Goal: Transaction & Acquisition: Purchase product/service

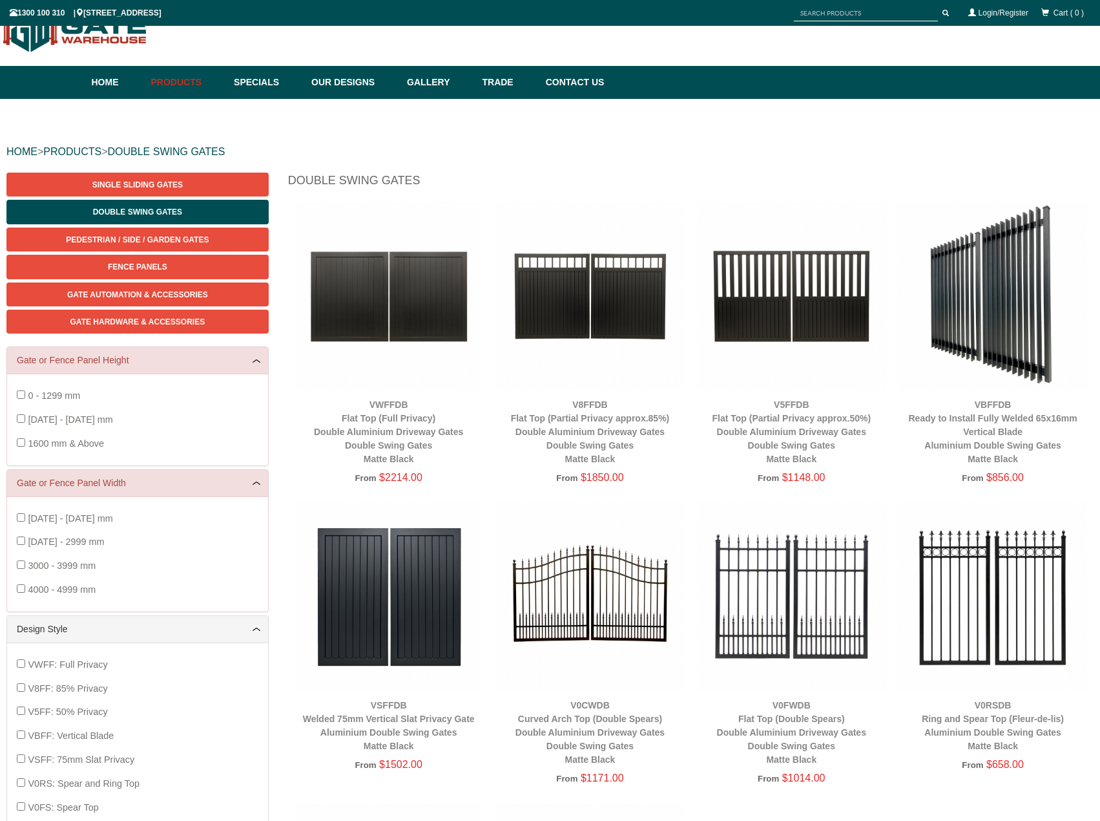
click at [414, 315] on img at bounding box center [389, 296] width 189 height 189
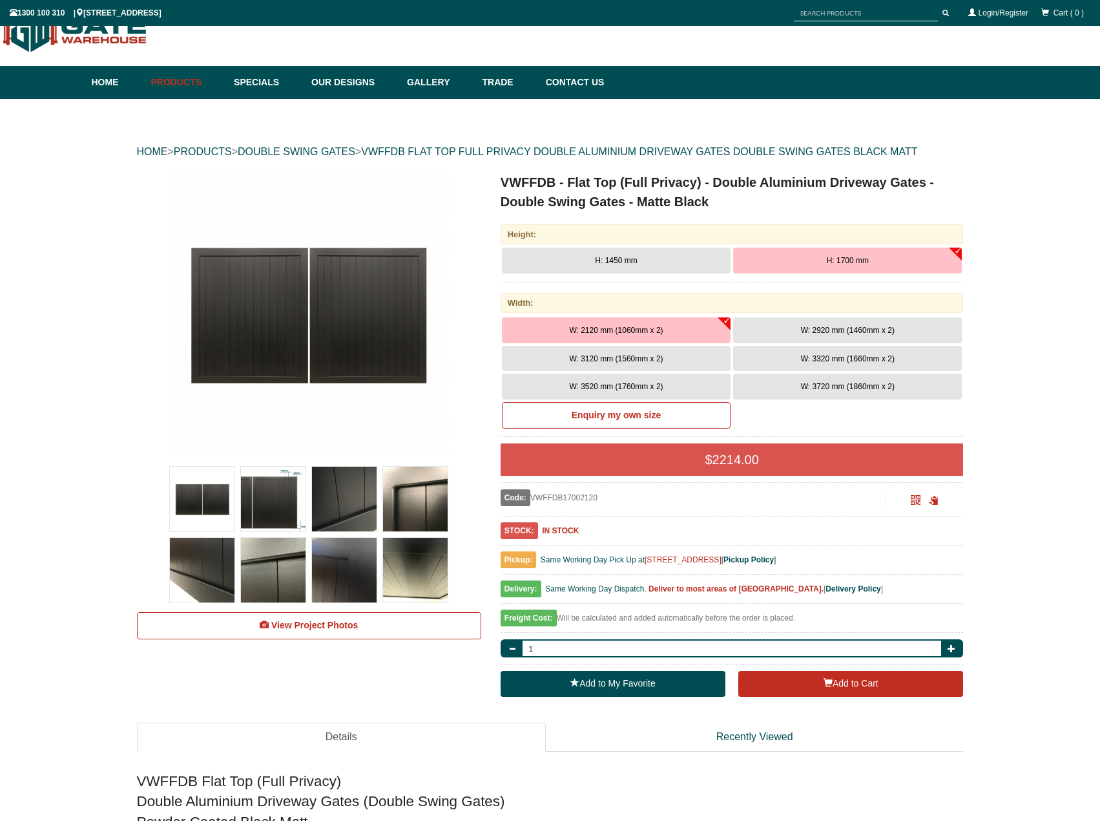
click at [835, 255] on button "H: 1700 mm" at bounding box center [847, 260] width 229 height 26
click at [832, 383] on span "W: 3720 mm (1860mm x 2)" at bounding box center [848, 386] width 94 height 9
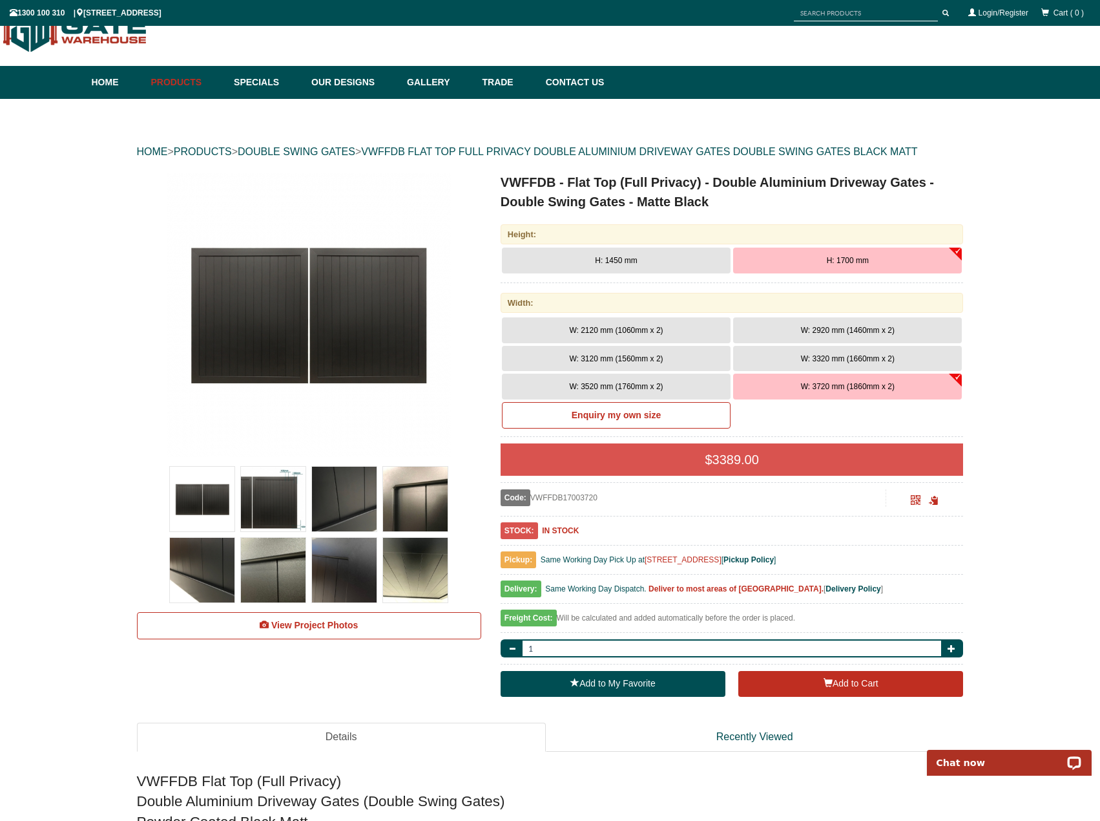
click at [304, 313] on img at bounding box center [309, 315] width 284 height 284
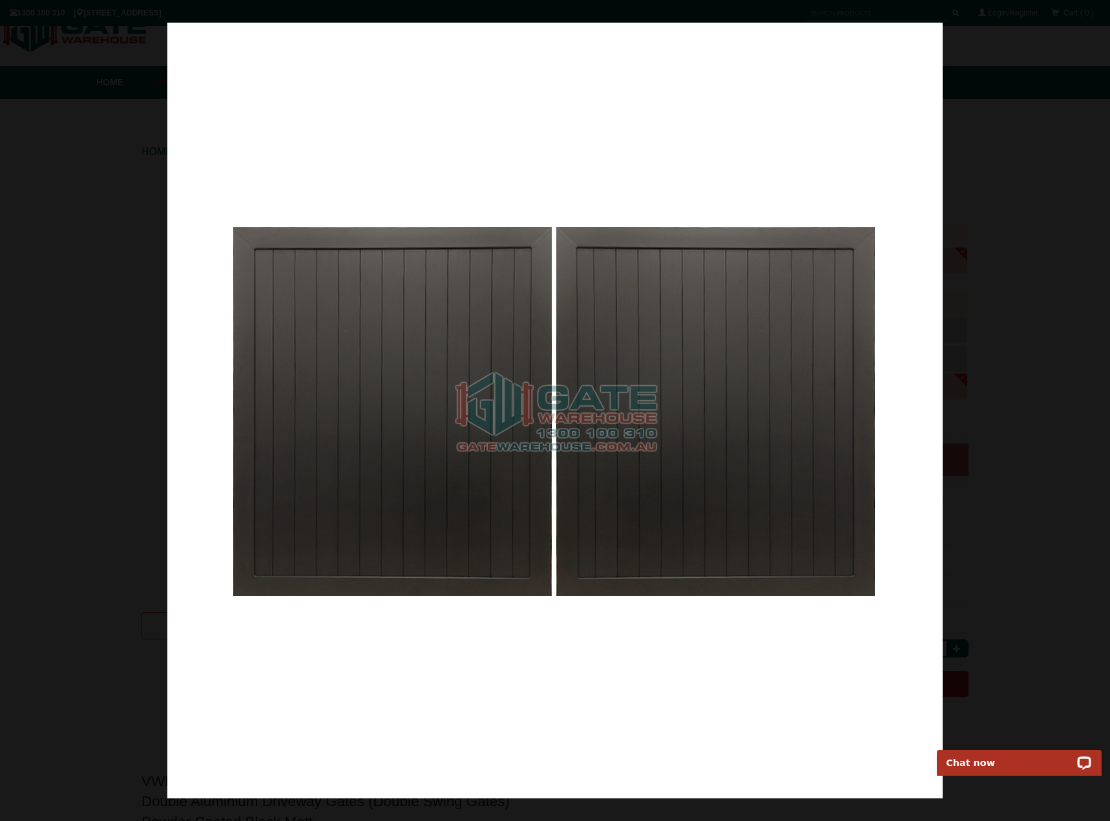
click at [1027, 430] on div at bounding box center [555, 410] width 1110 height 821
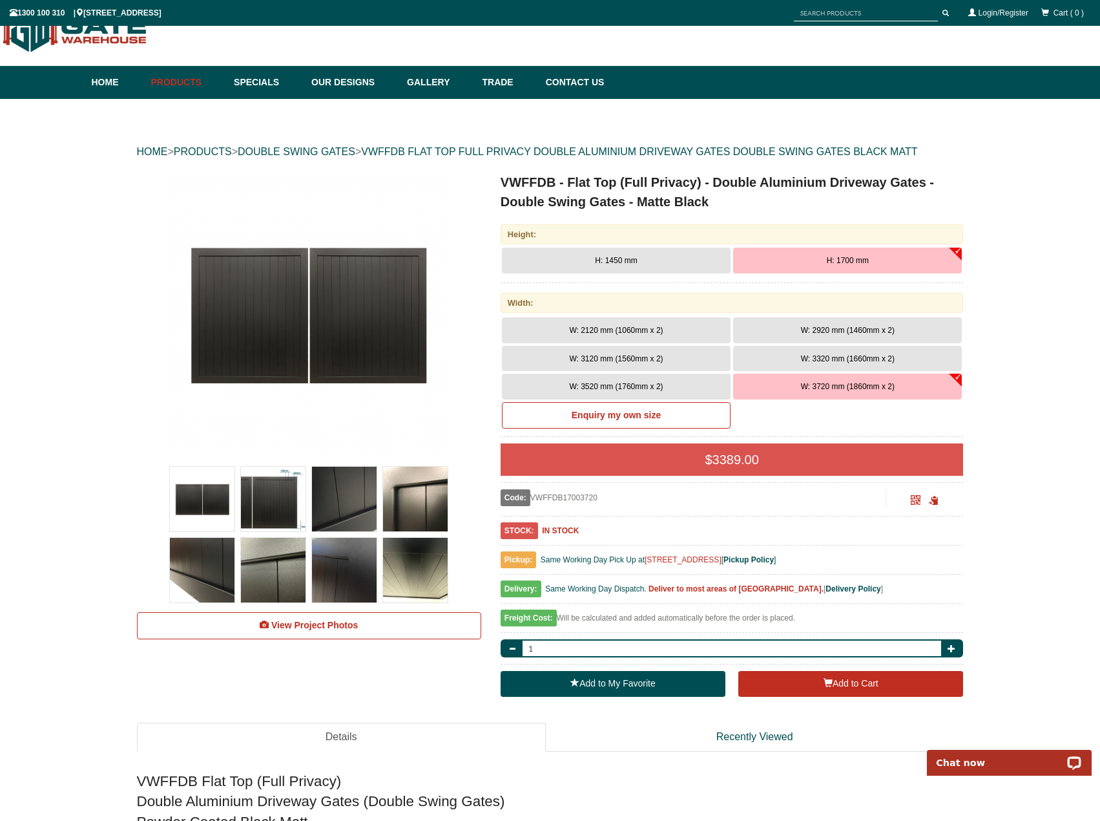
click at [271, 497] on img at bounding box center [273, 499] width 65 height 65
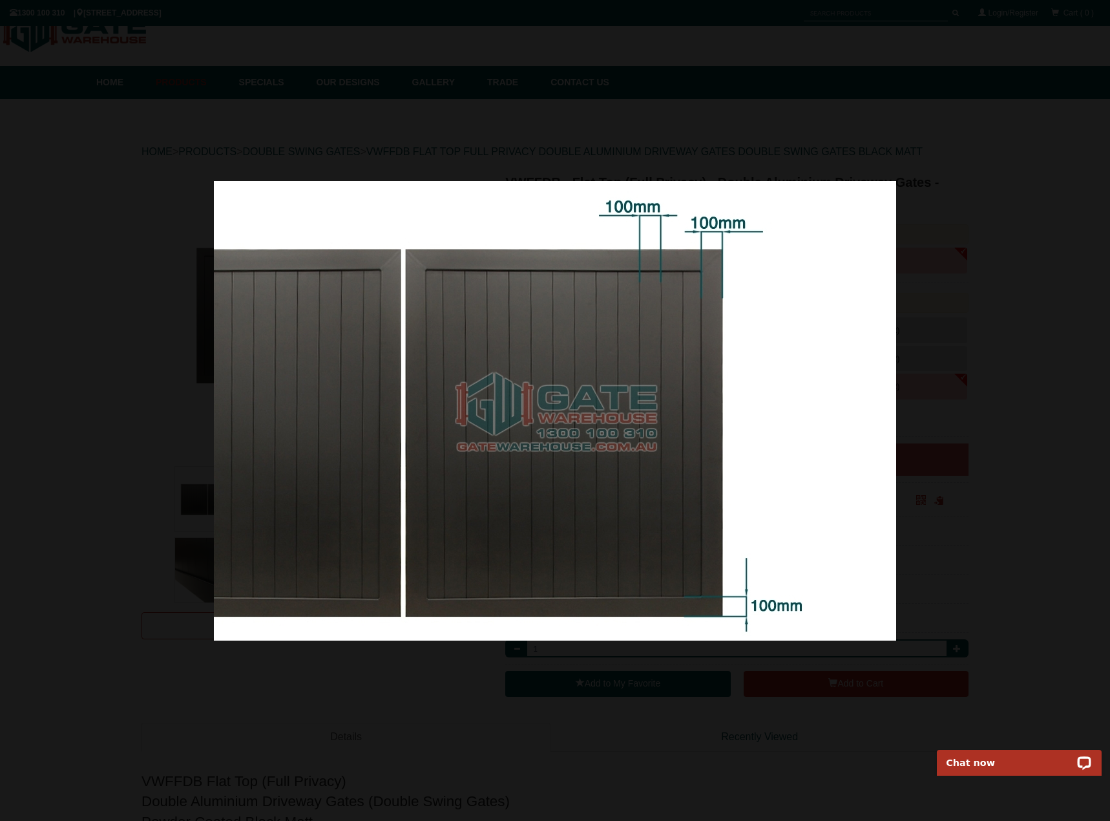
click at [859, 466] on img at bounding box center [555, 410] width 682 height 459
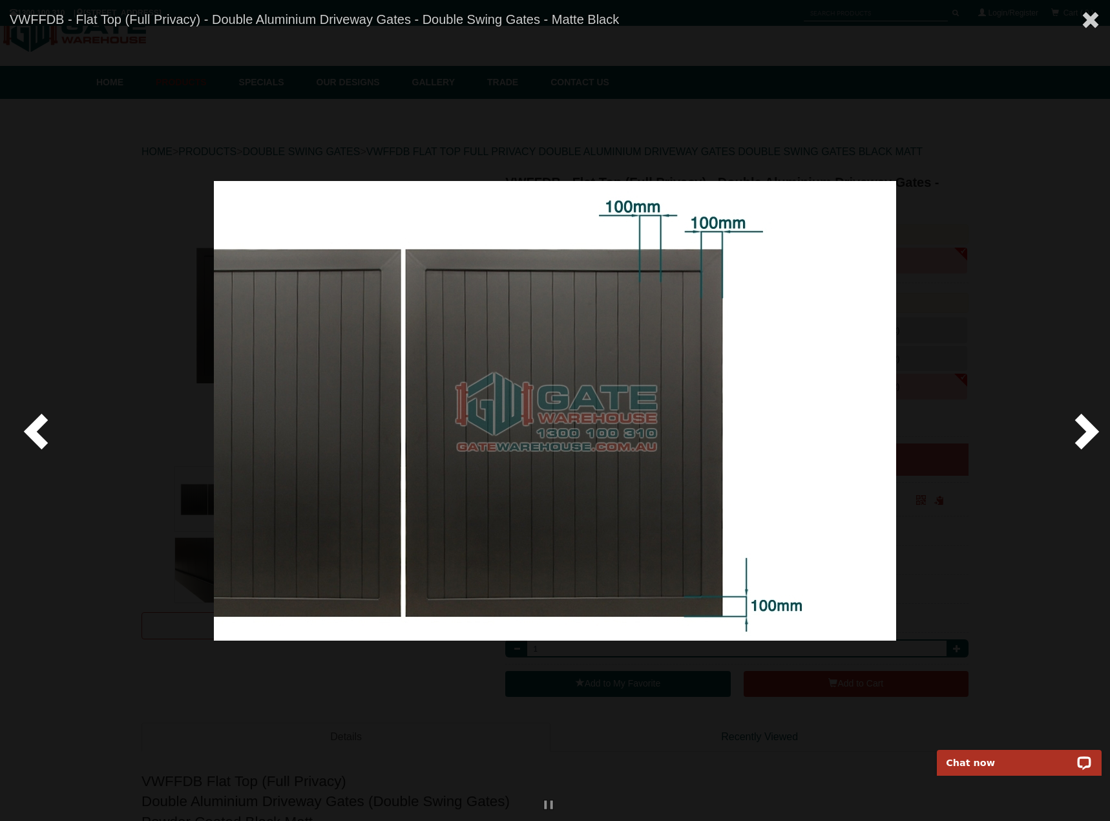
click at [1082, 435] on span at bounding box center [1084, 430] width 39 height 39
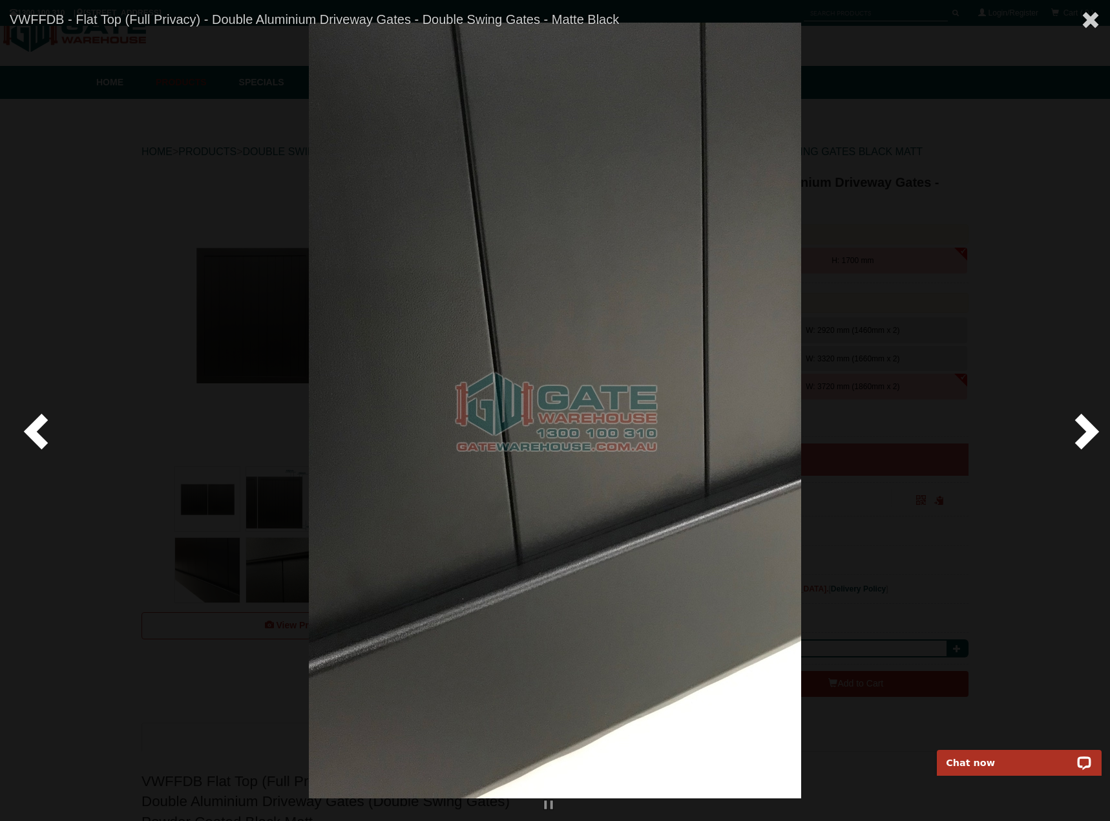
click at [1082, 435] on span at bounding box center [1084, 430] width 39 height 39
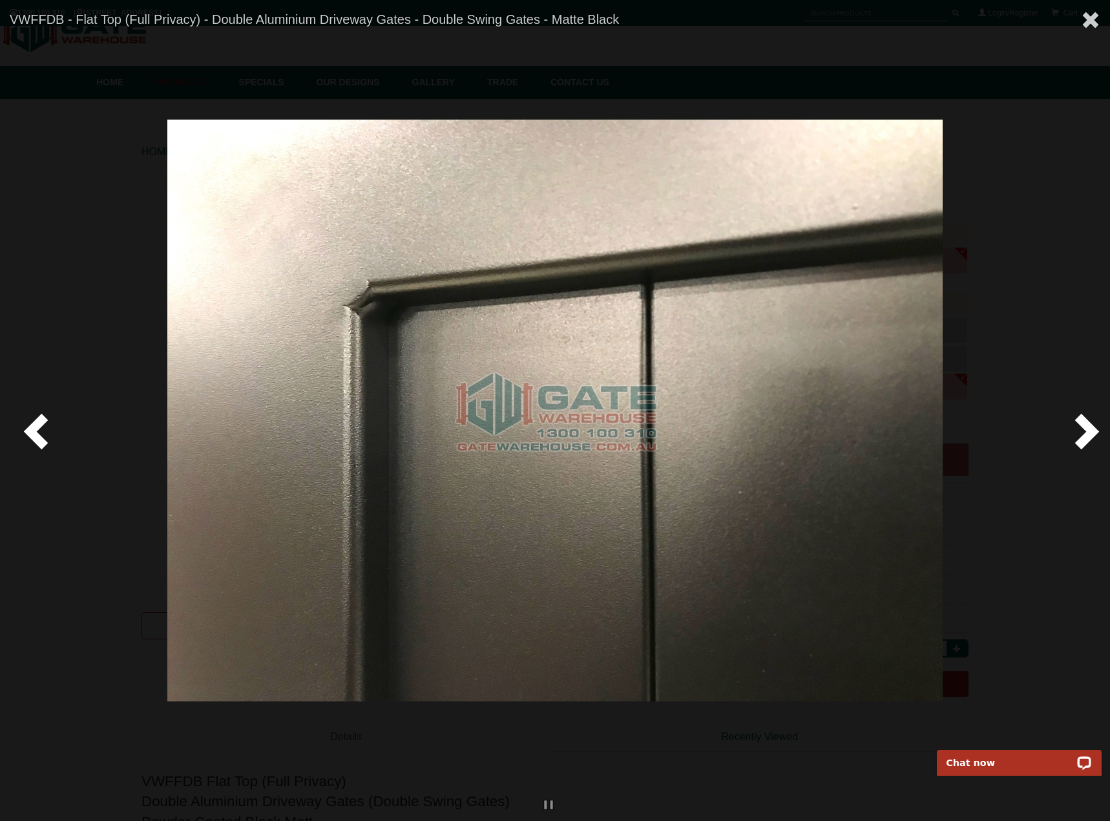
click at [1083, 432] on span at bounding box center [1084, 430] width 39 height 39
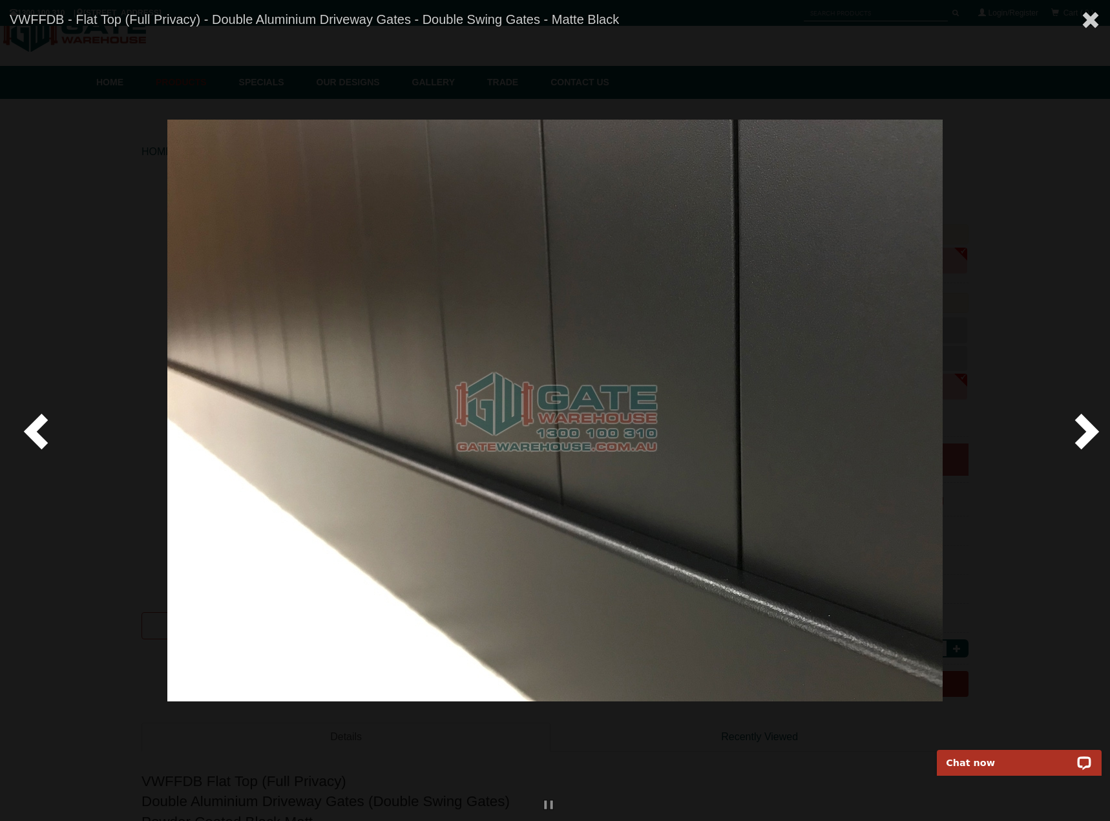
click at [1084, 429] on span at bounding box center [1084, 430] width 39 height 39
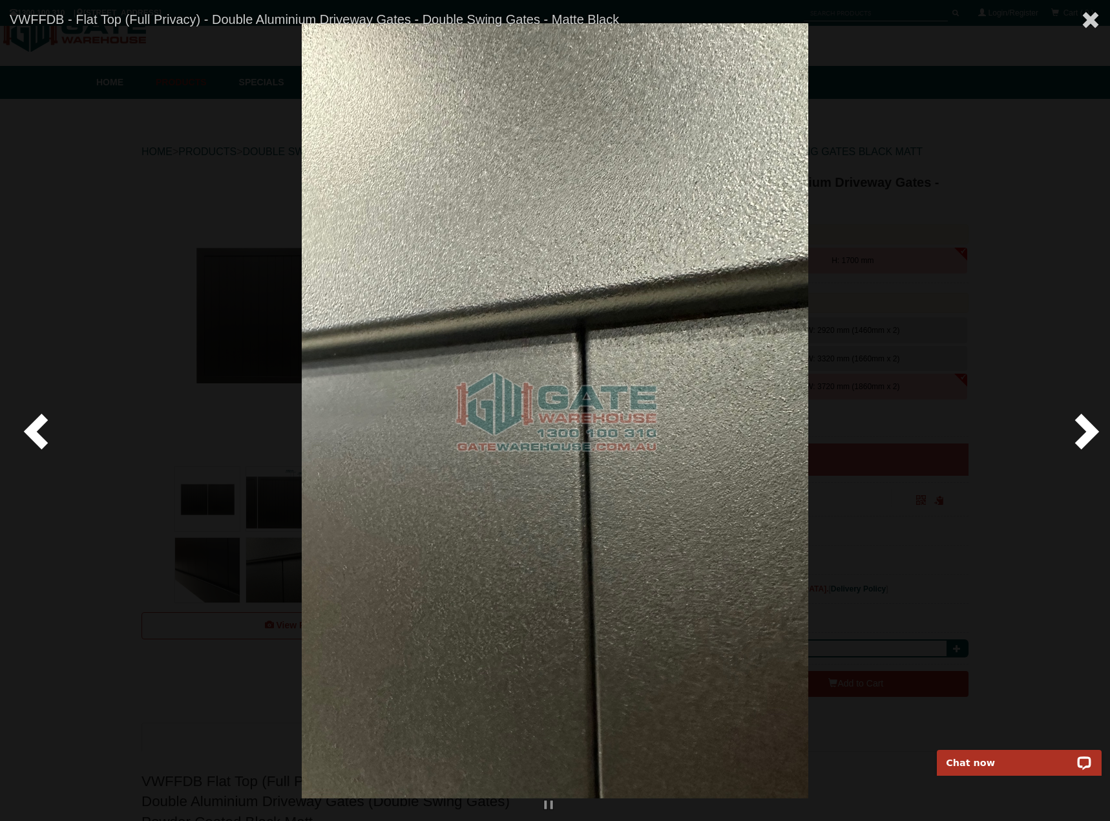
click at [1084, 429] on span at bounding box center [1084, 430] width 39 height 39
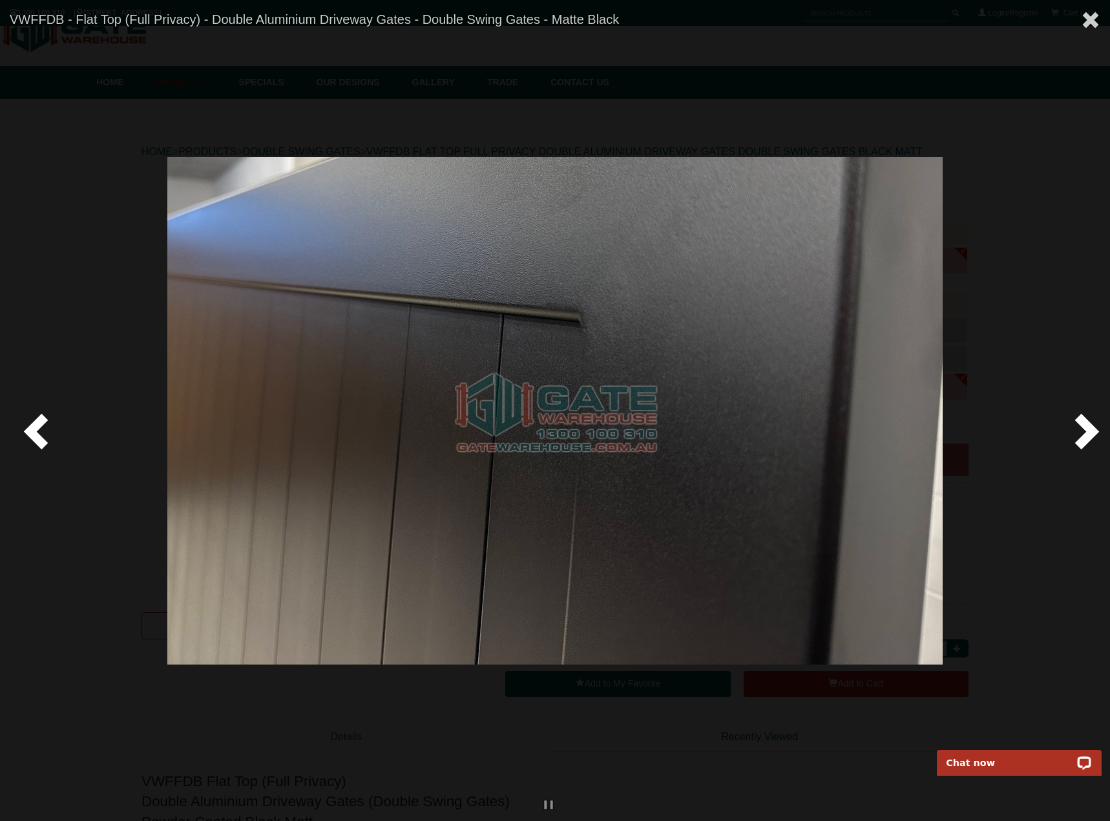
click at [1084, 429] on span at bounding box center [1084, 430] width 39 height 39
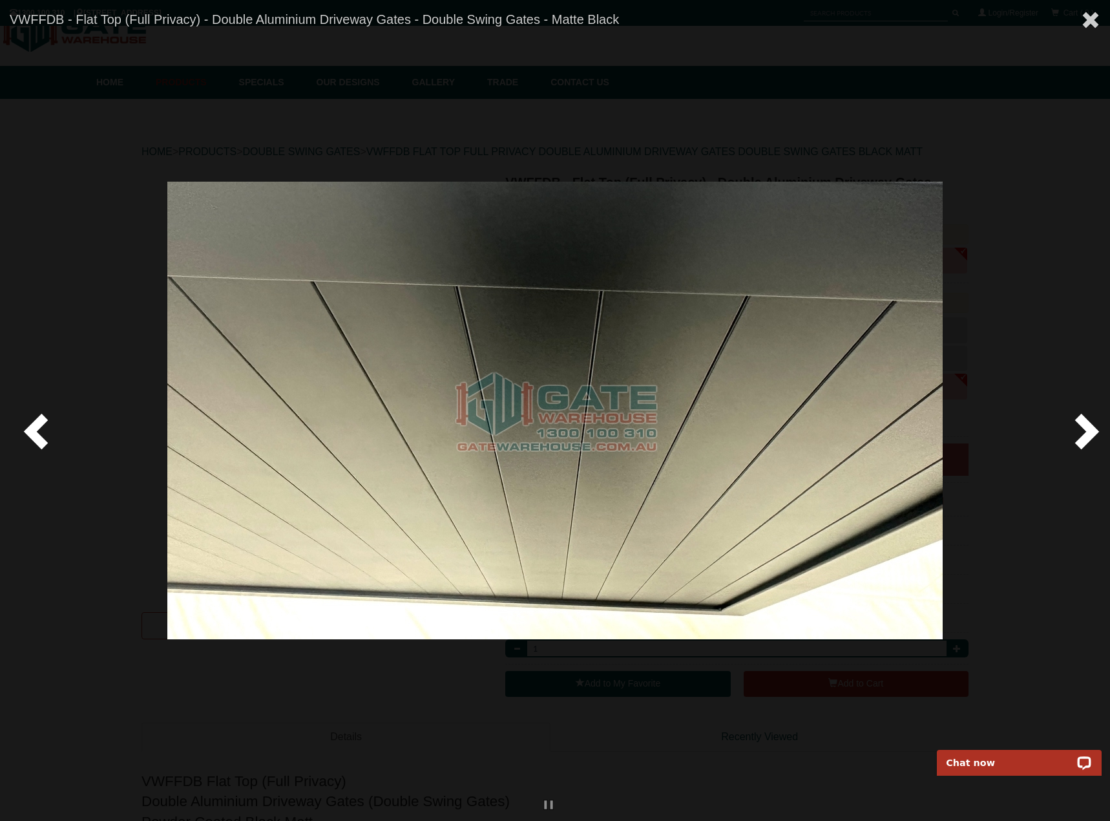
click at [1084, 429] on span at bounding box center [1084, 430] width 39 height 39
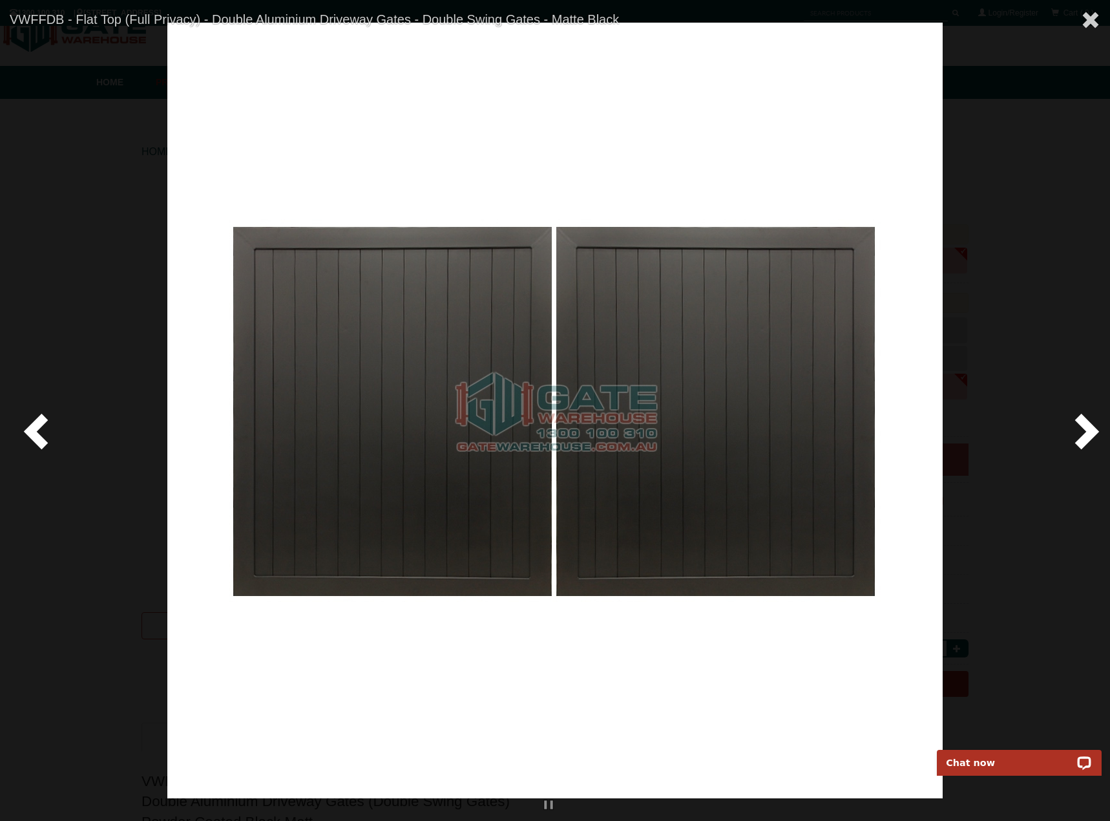
click at [1084, 429] on span at bounding box center [1084, 430] width 39 height 39
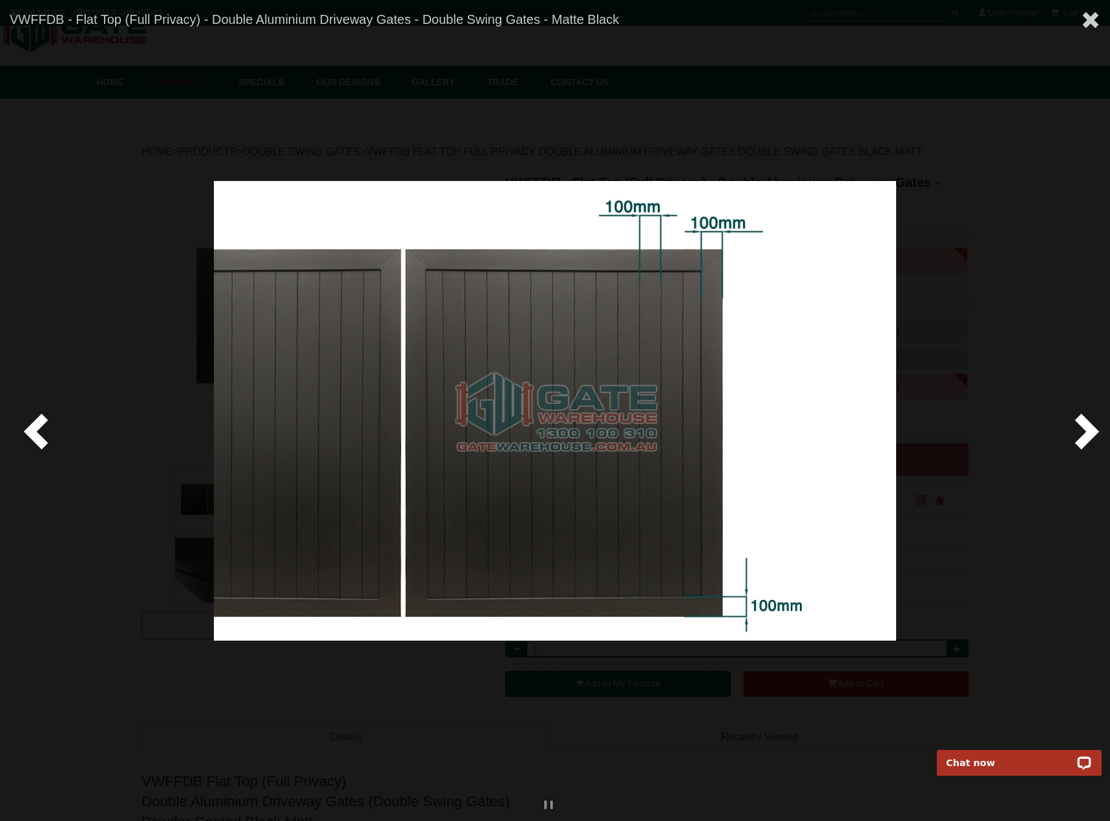
click at [1084, 429] on span at bounding box center [1084, 430] width 39 height 39
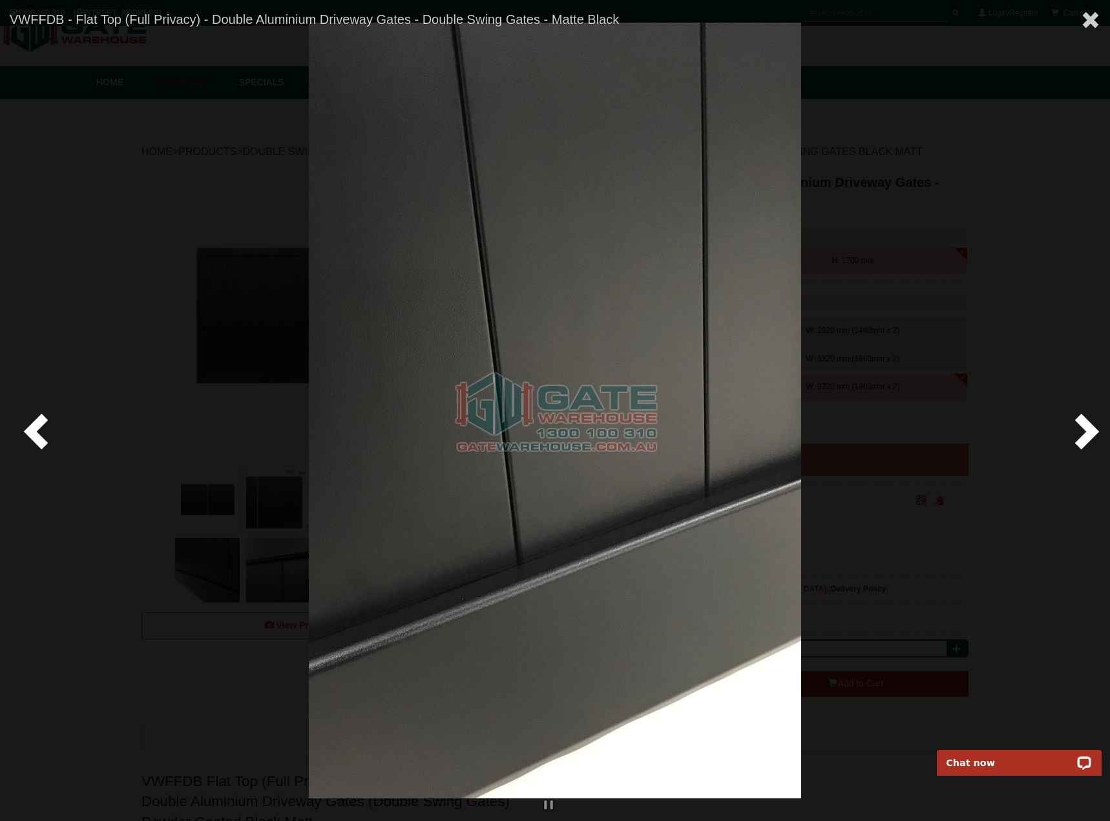
click at [1084, 429] on span at bounding box center [1084, 430] width 39 height 39
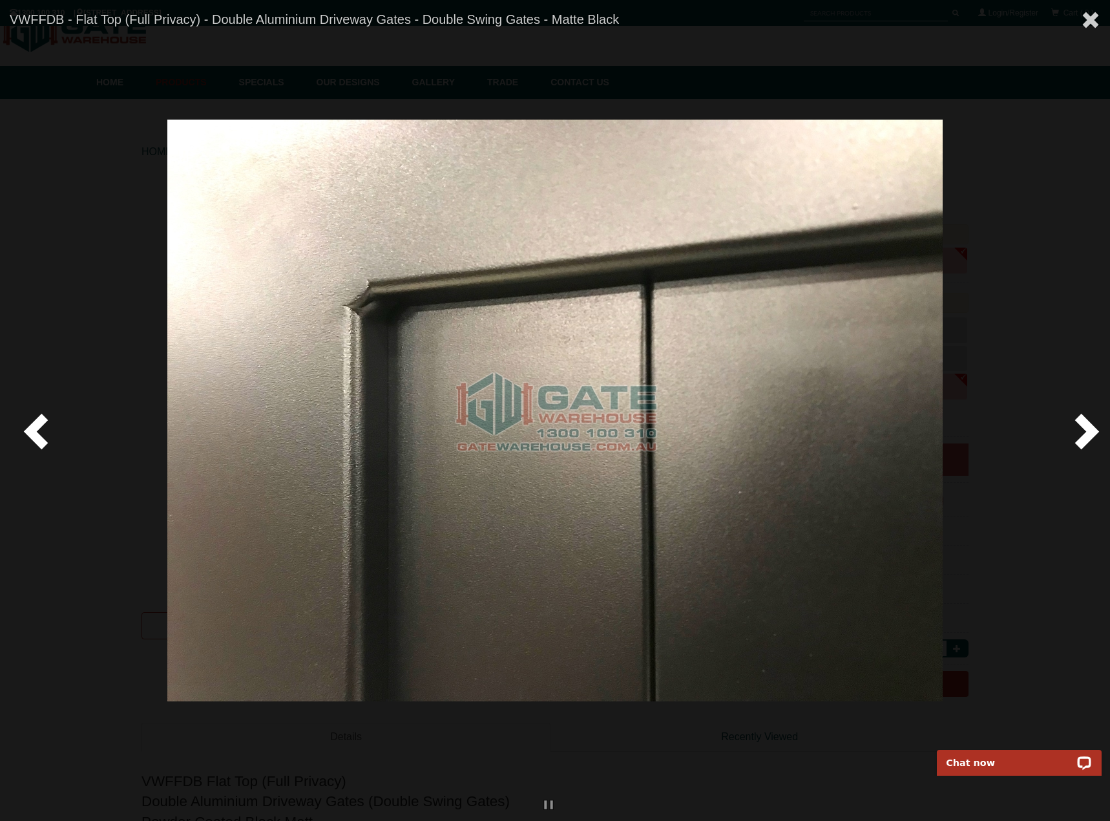
click at [1084, 429] on span at bounding box center [1084, 430] width 39 height 39
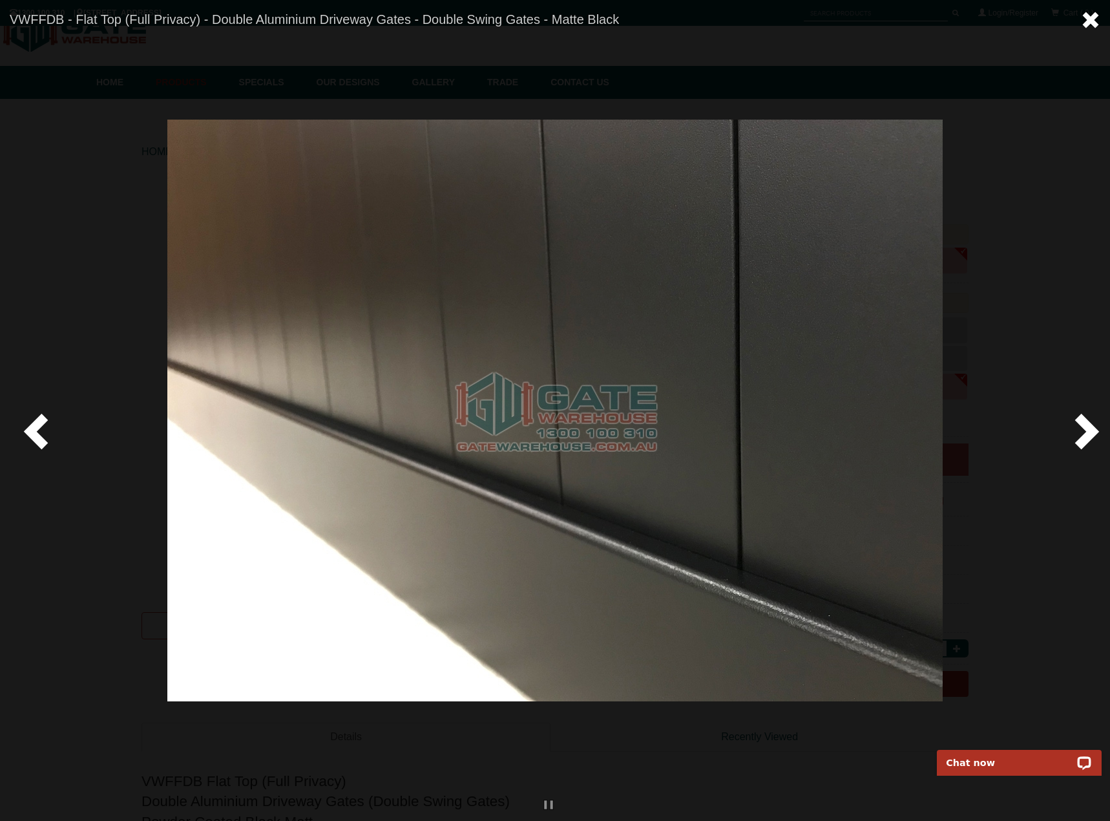
click at [1087, 18] on span at bounding box center [1090, 19] width 19 height 19
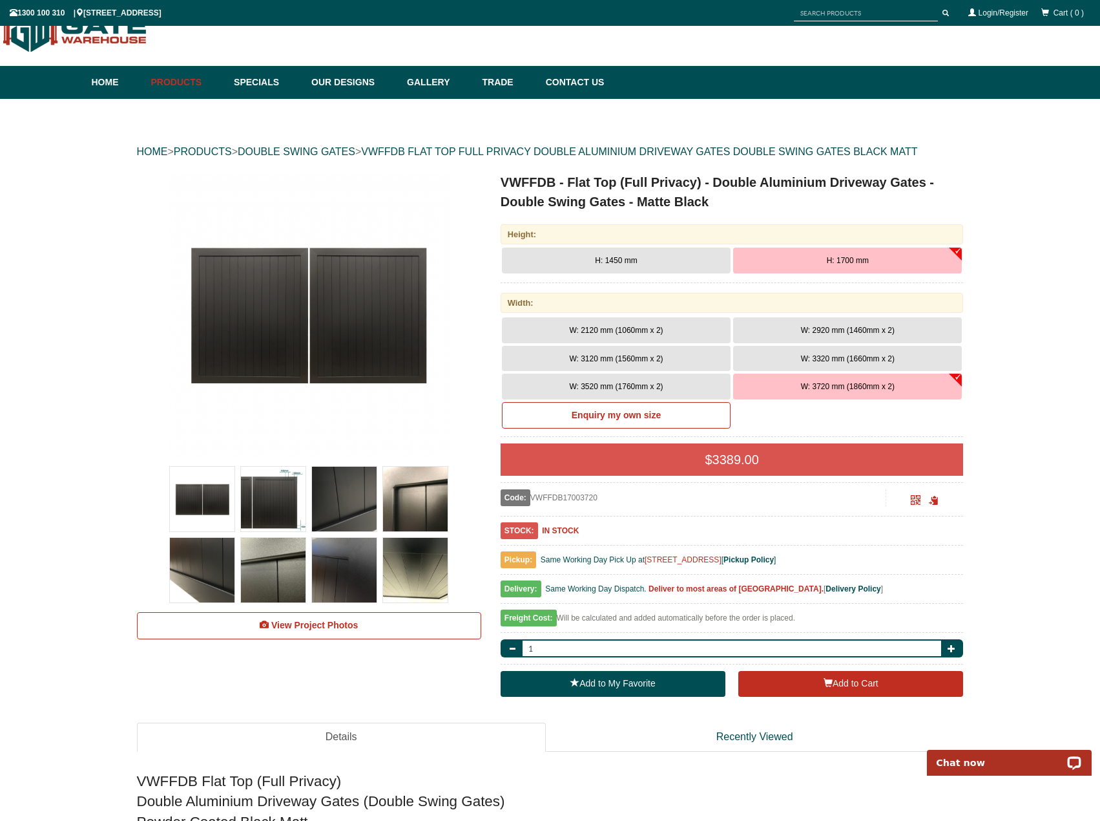
click at [419, 563] on img at bounding box center [415, 570] width 65 height 65
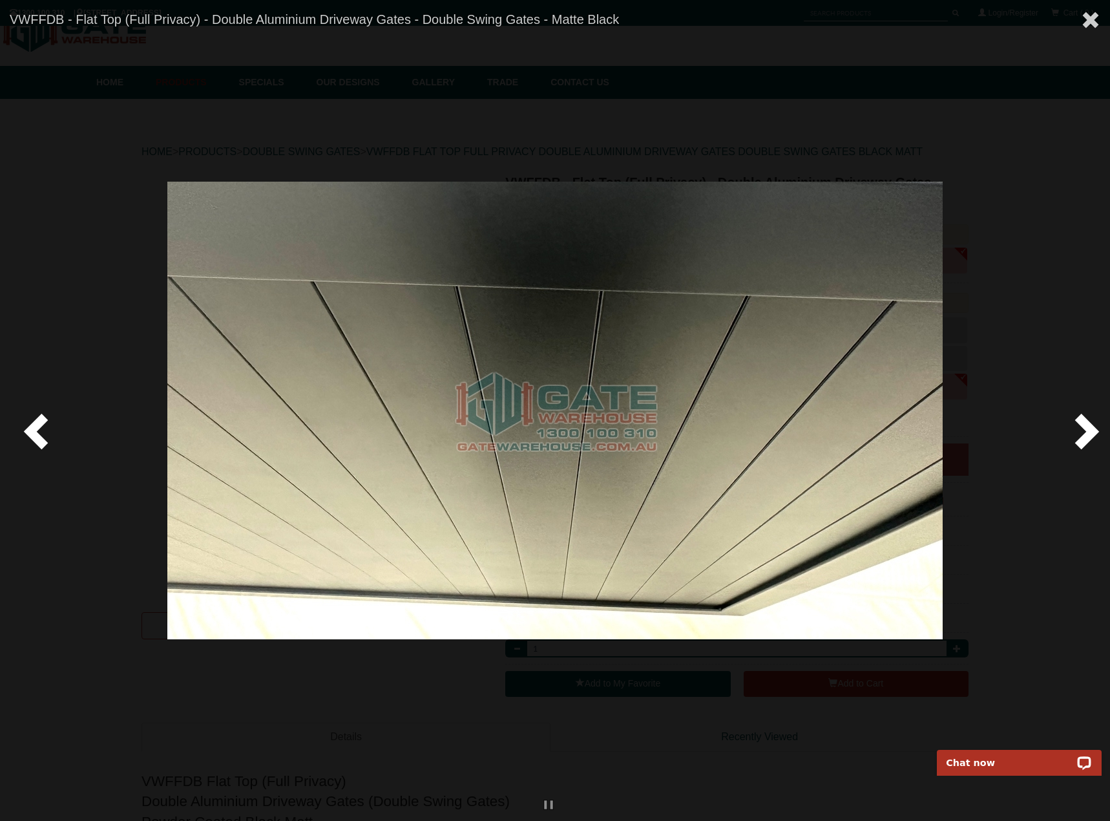
click at [1085, 433] on span at bounding box center [1084, 430] width 39 height 39
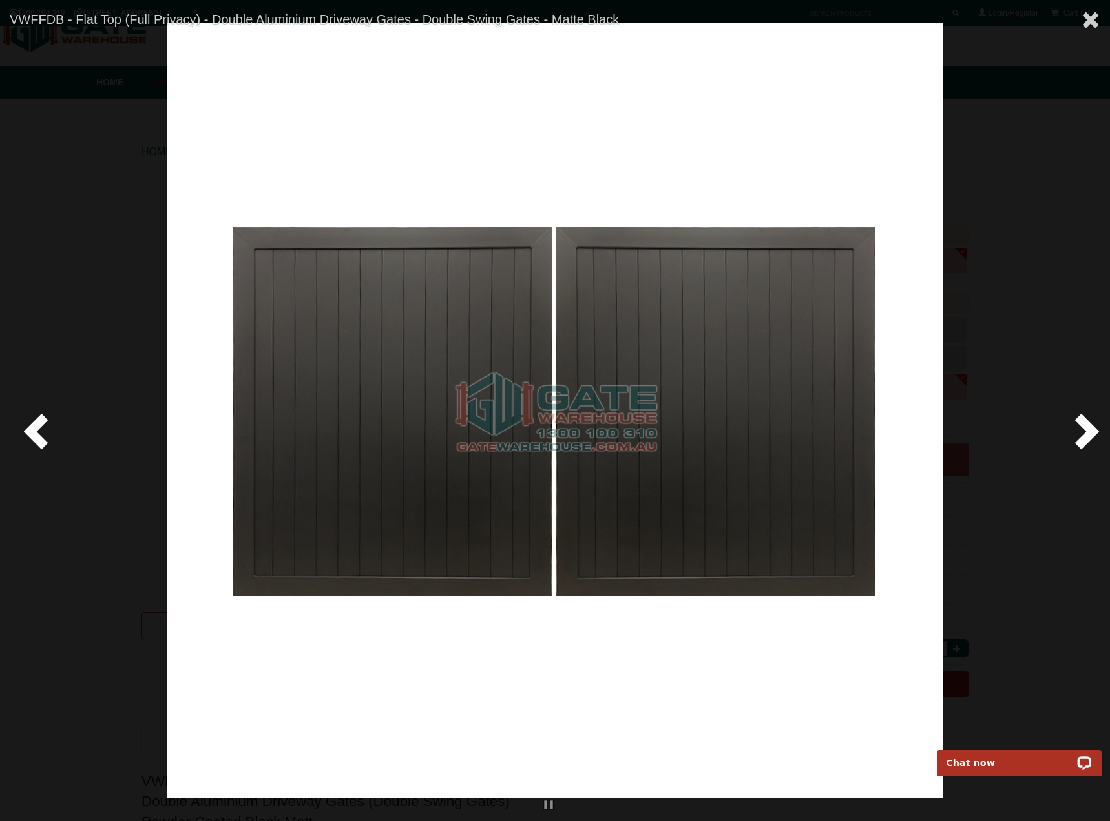
click at [1085, 433] on span at bounding box center [1084, 430] width 39 height 39
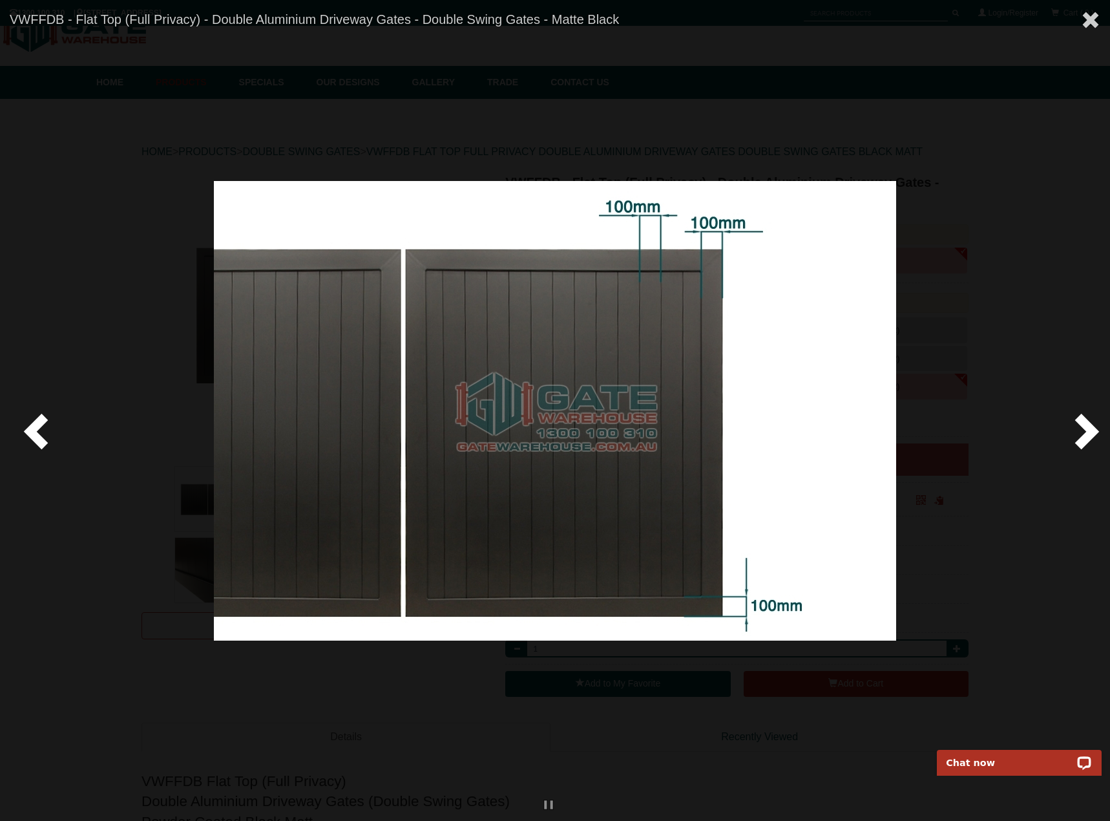
click at [42, 438] on span at bounding box center [38, 430] width 39 height 39
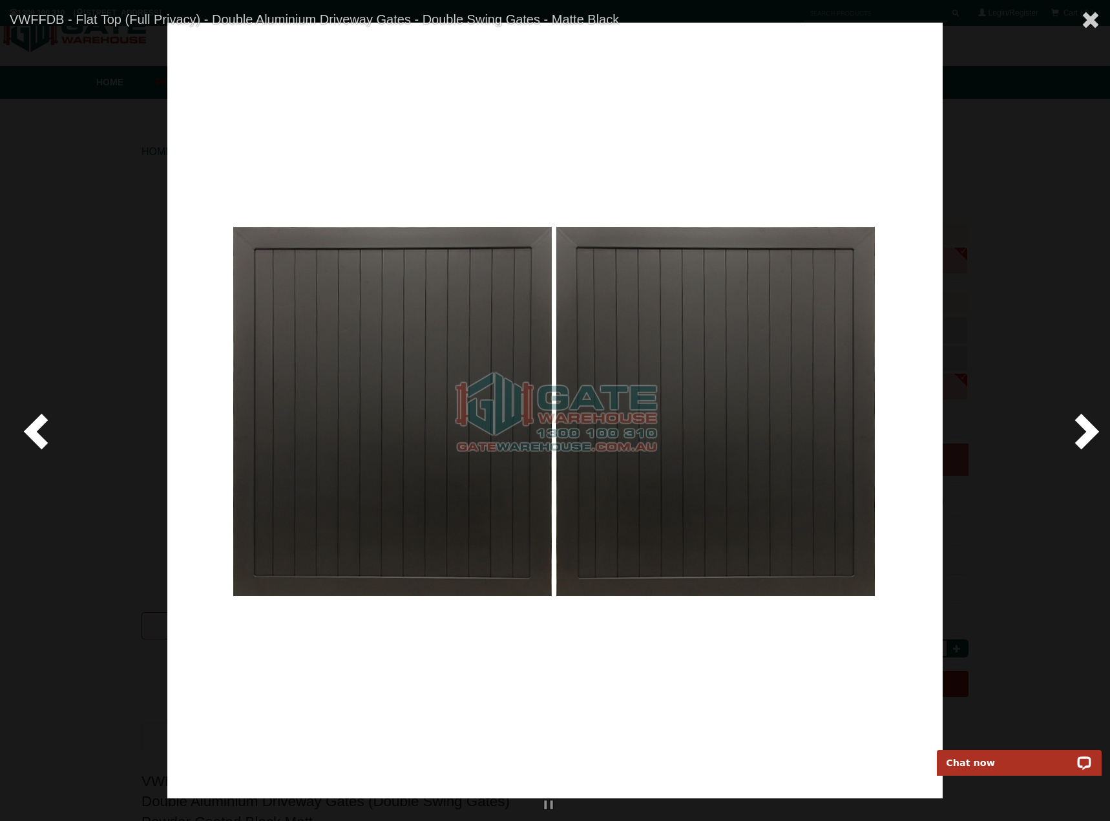
click at [42, 438] on span at bounding box center [38, 430] width 39 height 39
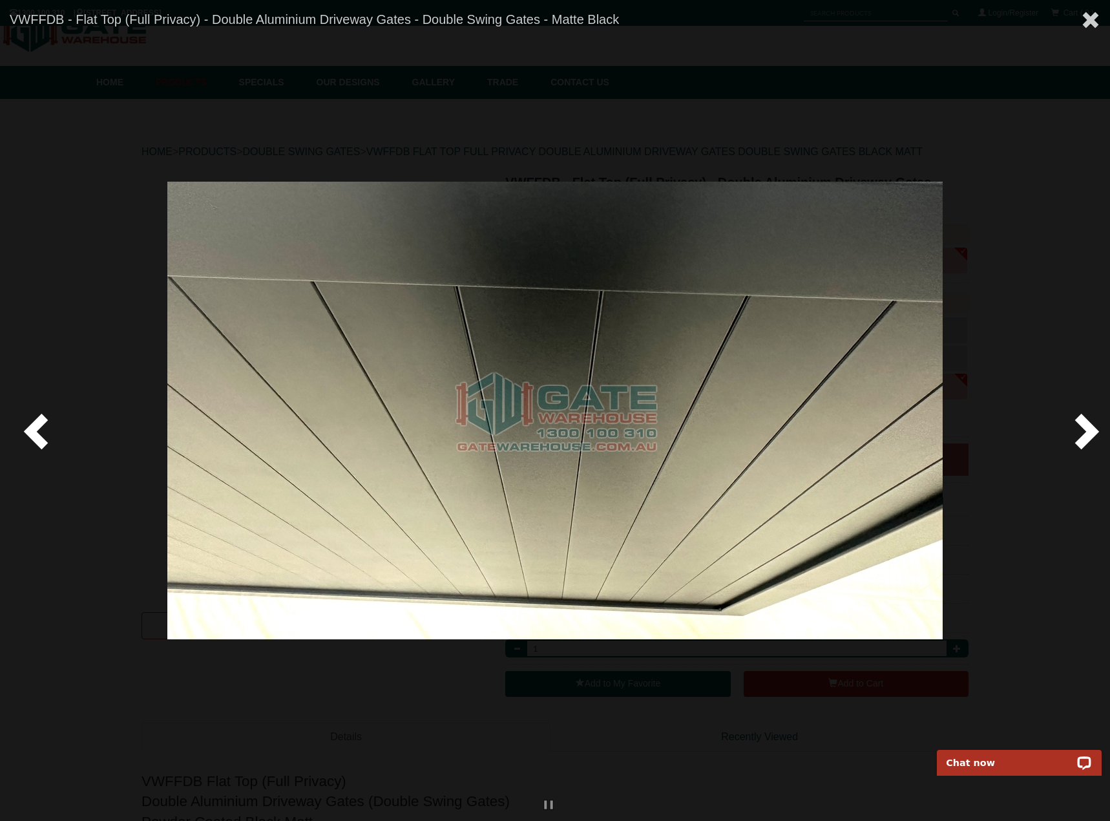
click at [42, 438] on span at bounding box center [38, 430] width 39 height 39
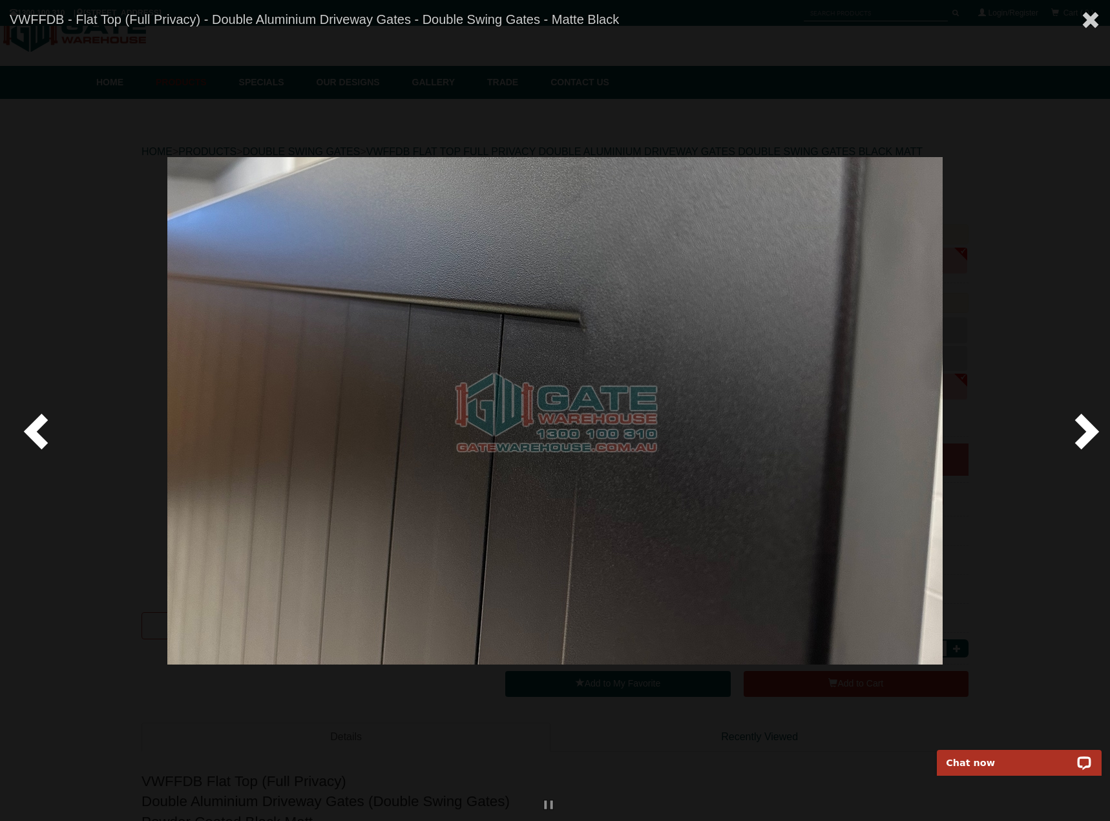
click at [42, 437] on span at bounding box center [38, 430] width 39 height 39
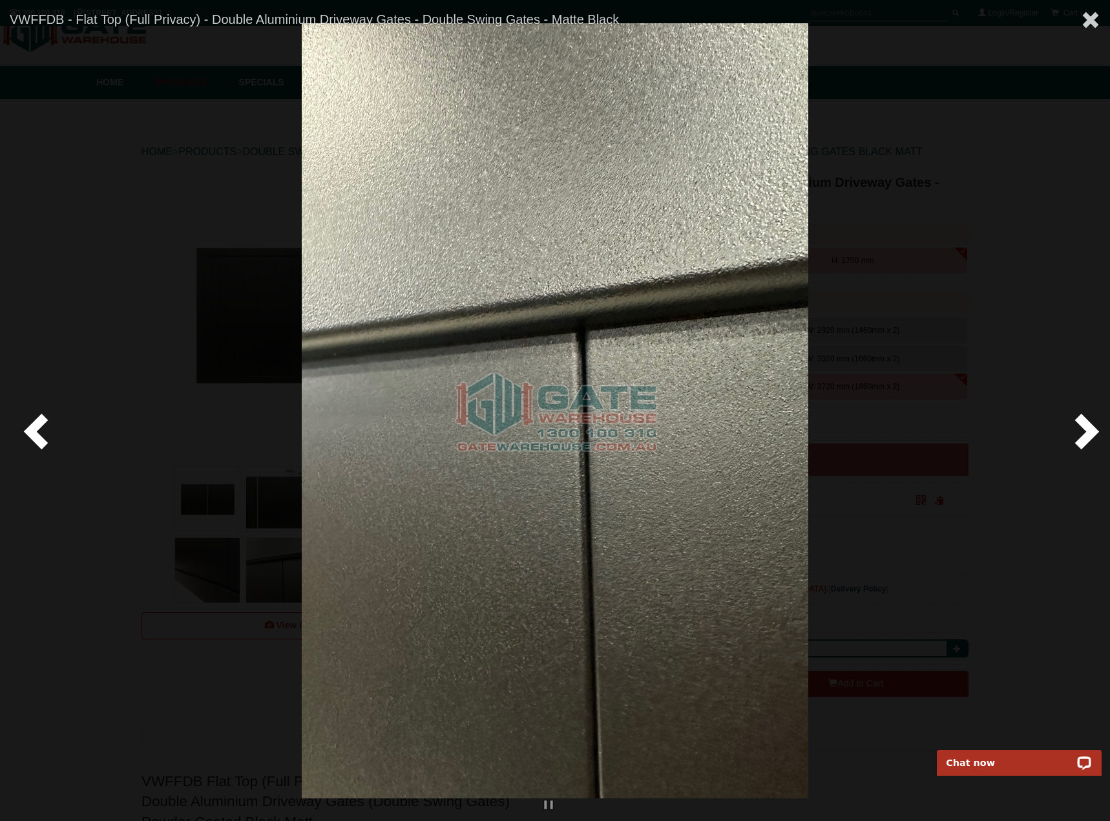
click at [43, 437] on span at bounding box center [38, 430] width 39 height 39
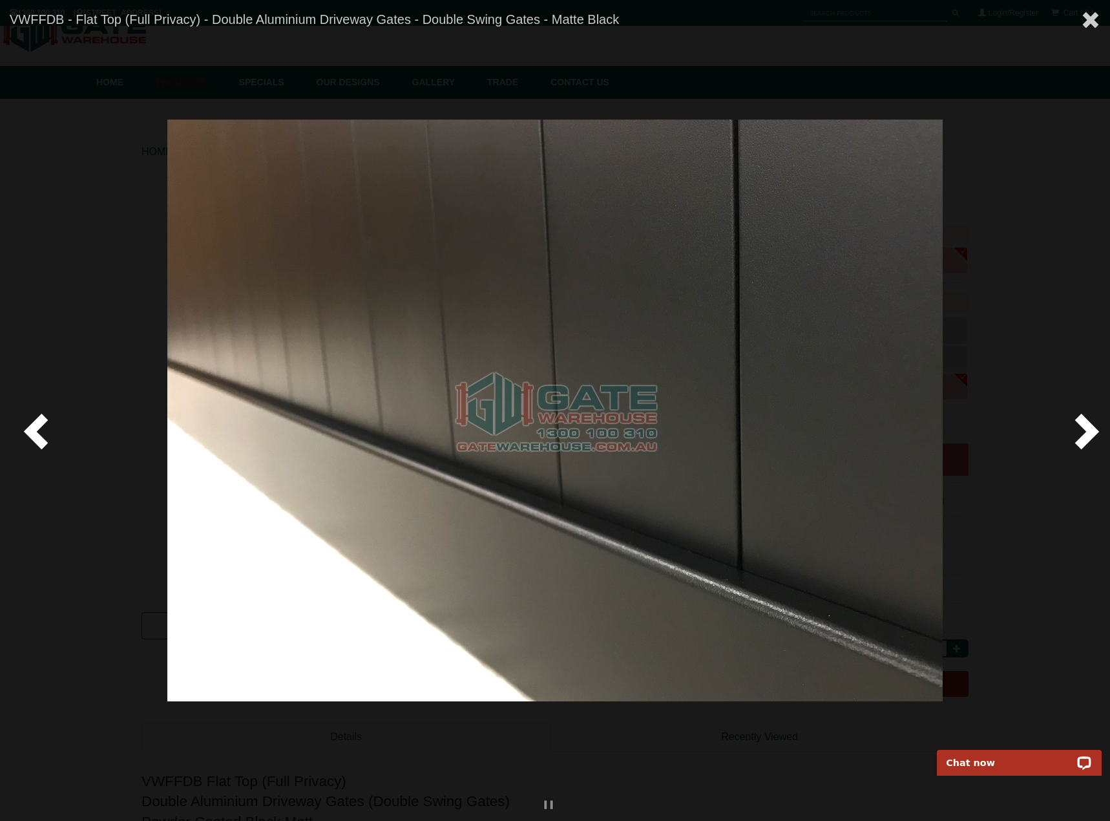
click at [43, 437] on span at bounding box center [38, 430] width 39 height 39
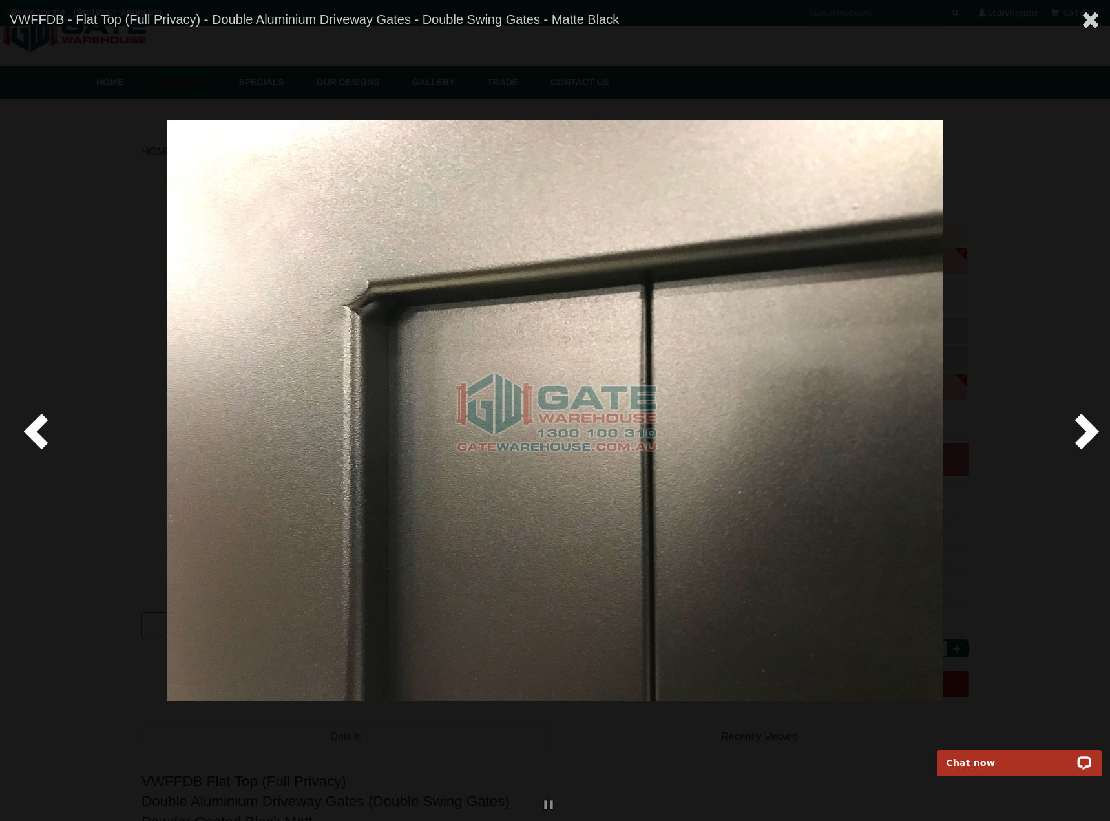
click at [43, 437] on span at bounding box center [38, 430] width 39 height 39
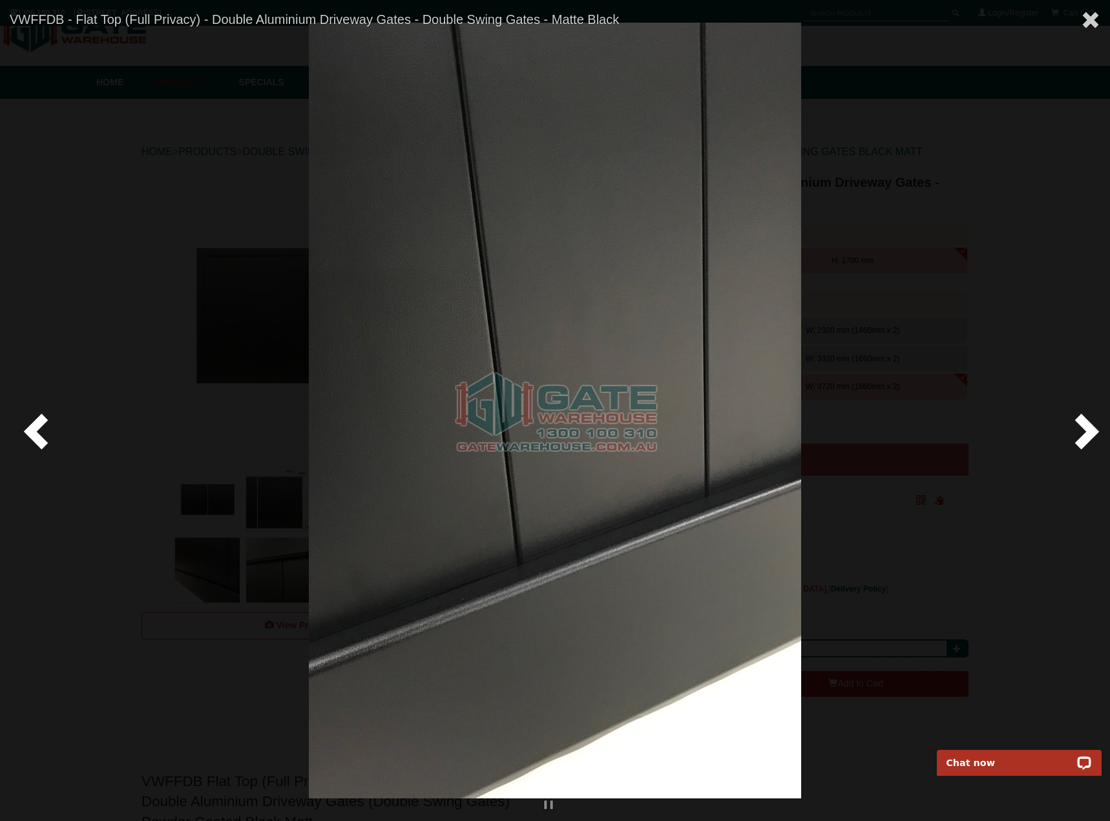
click at [43, 437] on span at bounding box center [38, 430] width 39 height 39
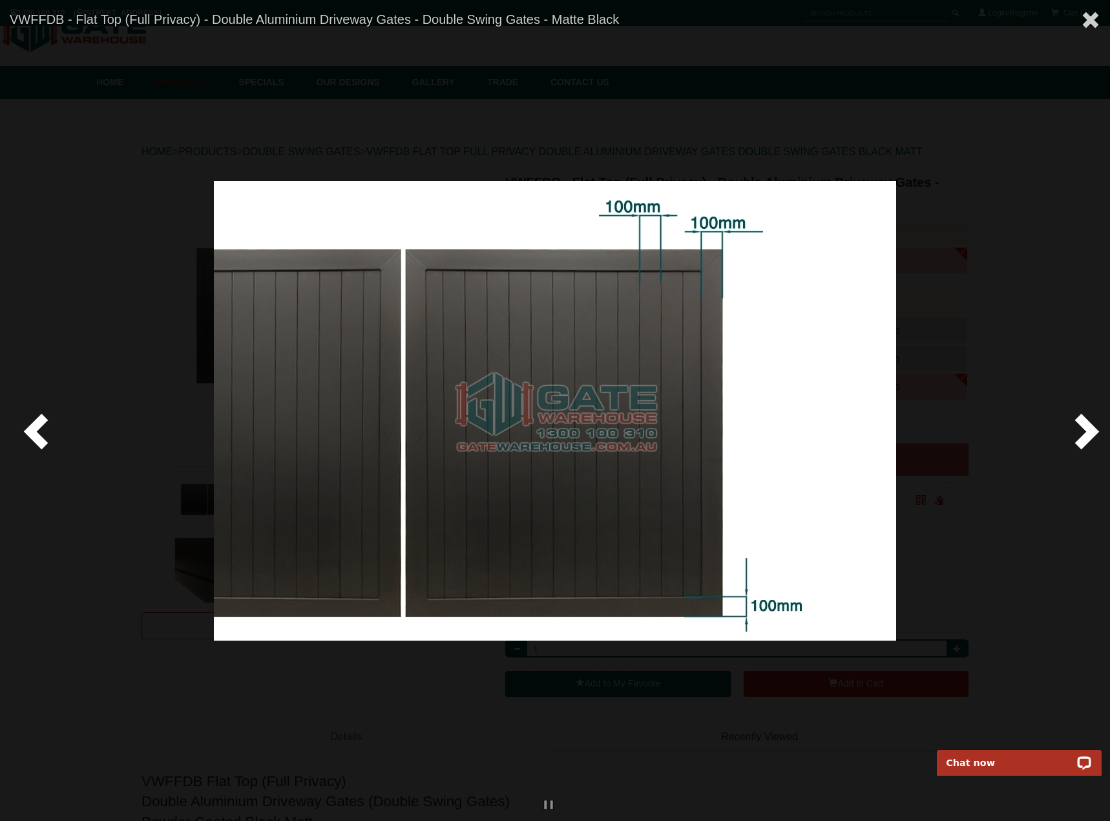
drag, startPoint x: 43, startPoint y: 437, endPoint x: 58, endPoint y: 434, distance: 15.2
click at [48, 437] on span at bounding box center [38, 430] width 39 height 39
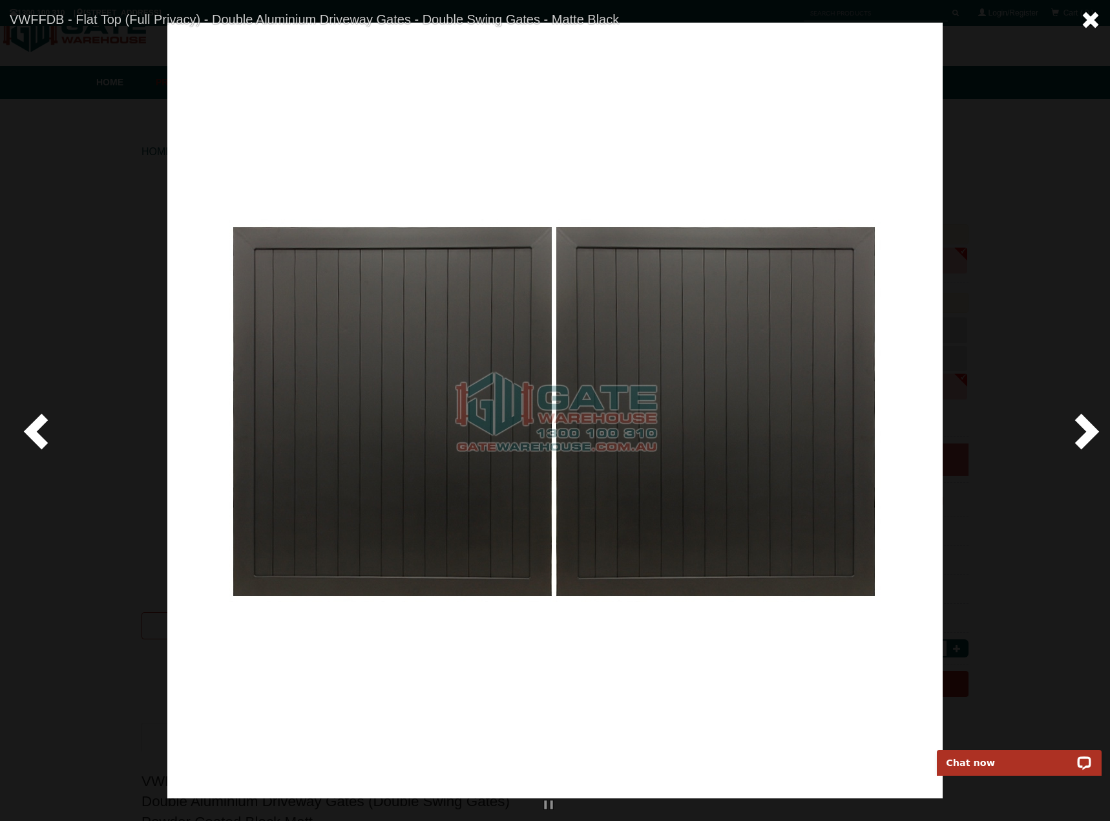
click at [1093, 16] on span at bounding box center [1090, 19] width 19 height 19
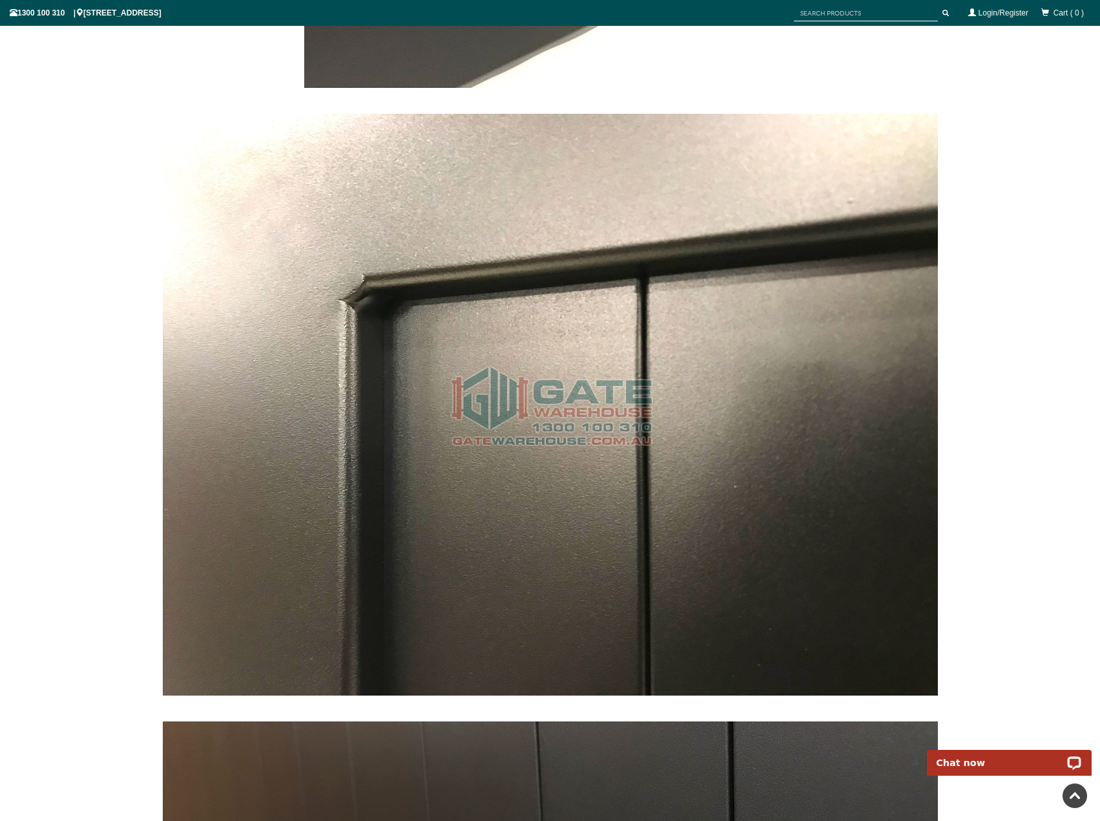
scroll to position [2229, 0]
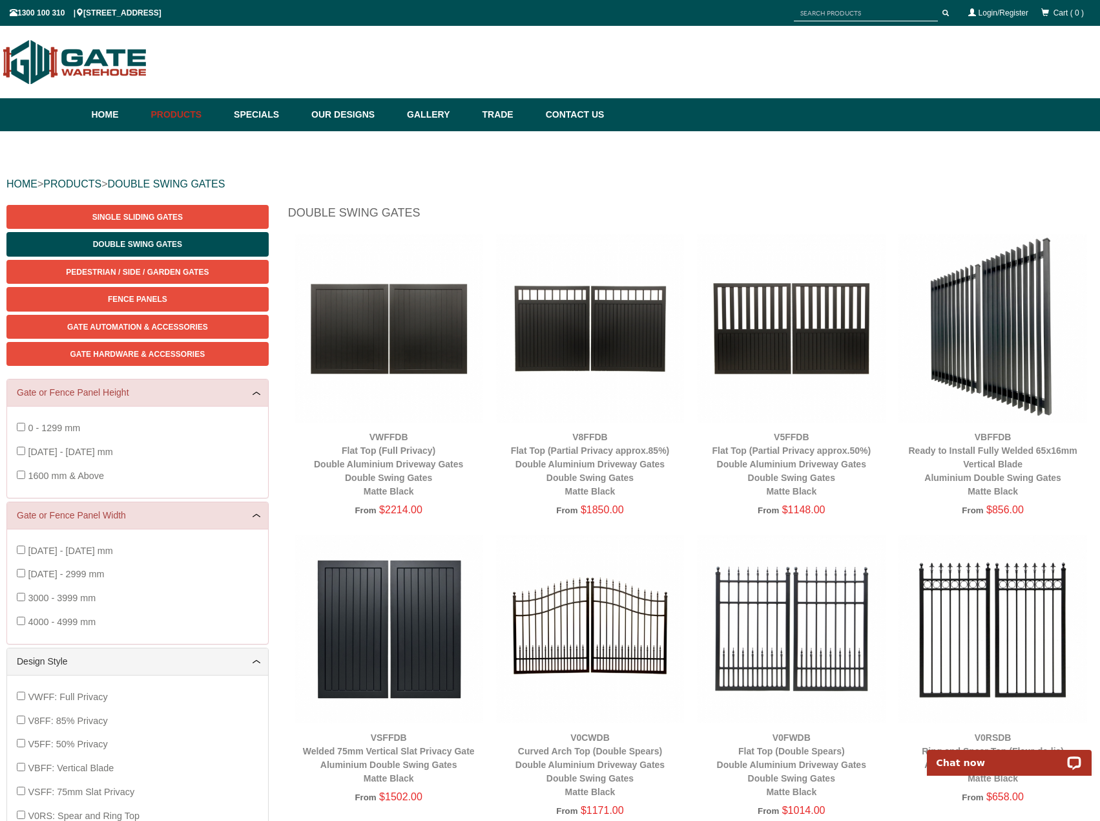
click at [405, 322] on img at bounding box center [389, 328] width 189 height 189
